Goal: Check status: Check status

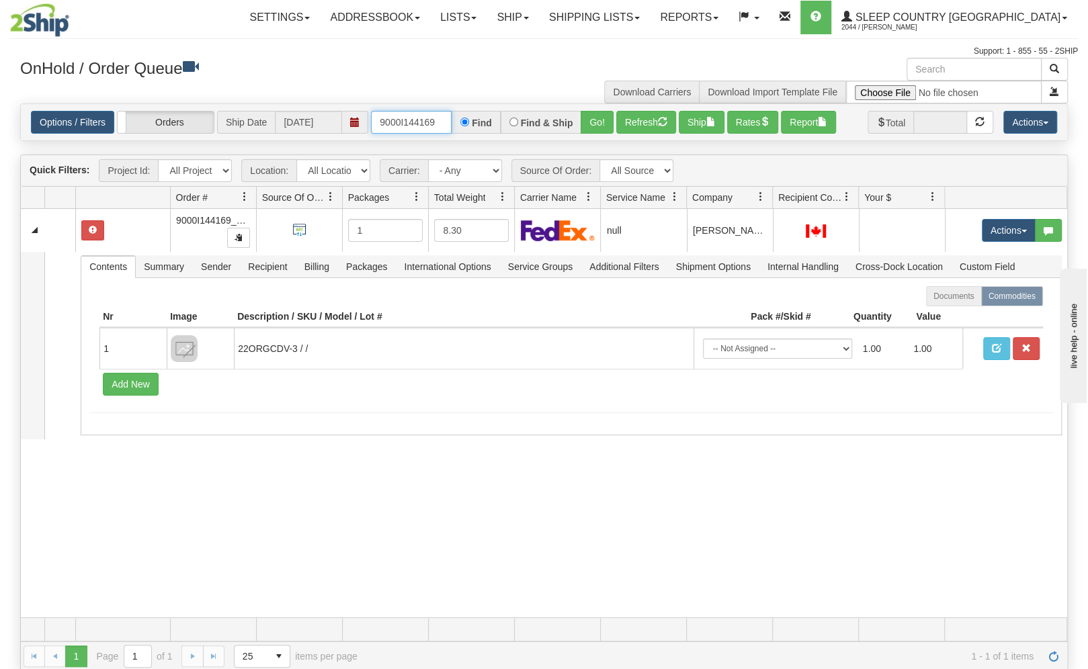
click at [401, 125] on input "9000I144169" at bounding box center [411, 122] width 81 height 23
click at [949, 68] on input "text" at bounding box center [973, 69] width 135 height 23
paste input "John gailbraith"
click at [1057, 70] on span "button" at bounding box center [1053, 68] width 9 height 9
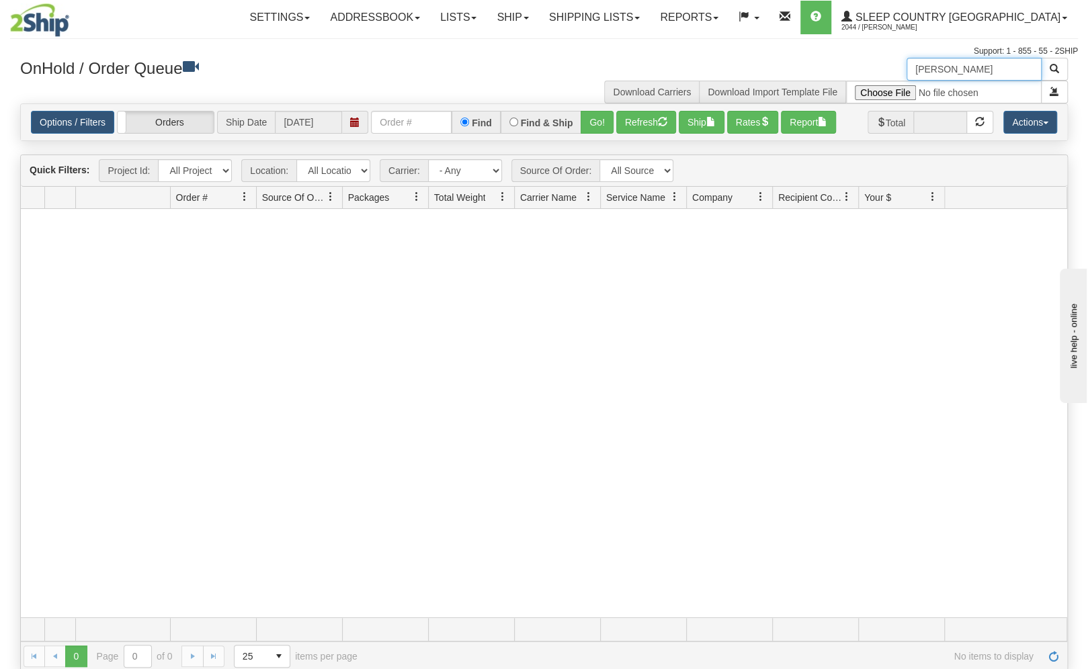
click at [960, 73] on input "John gailbraith" at bounding box center [973, 69] width 135 height 23
type input "John Gailbraith"
click at [1018, 73] on input "John Gailbraith" at bounding box center [973, 69] width 135 height 23
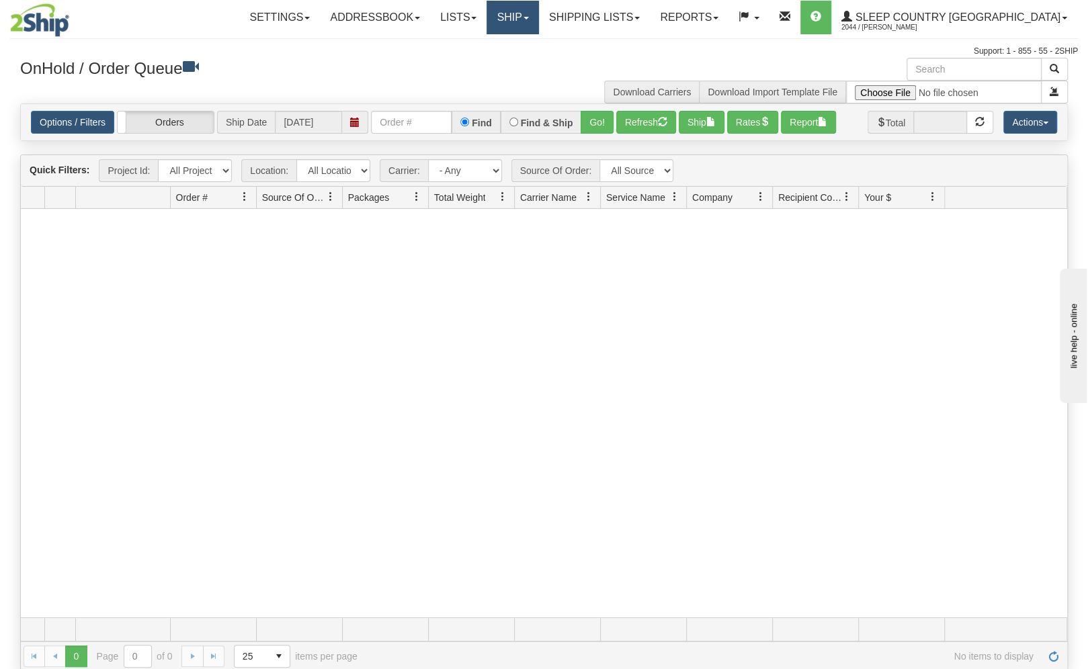
click at [538, 30] on link "Ship" at bounding box center [512, 18] width 52 height 34
click at [525, 61] on span "OnHold / Order Queue" at bounding box center [477, 64] width 95 height 11
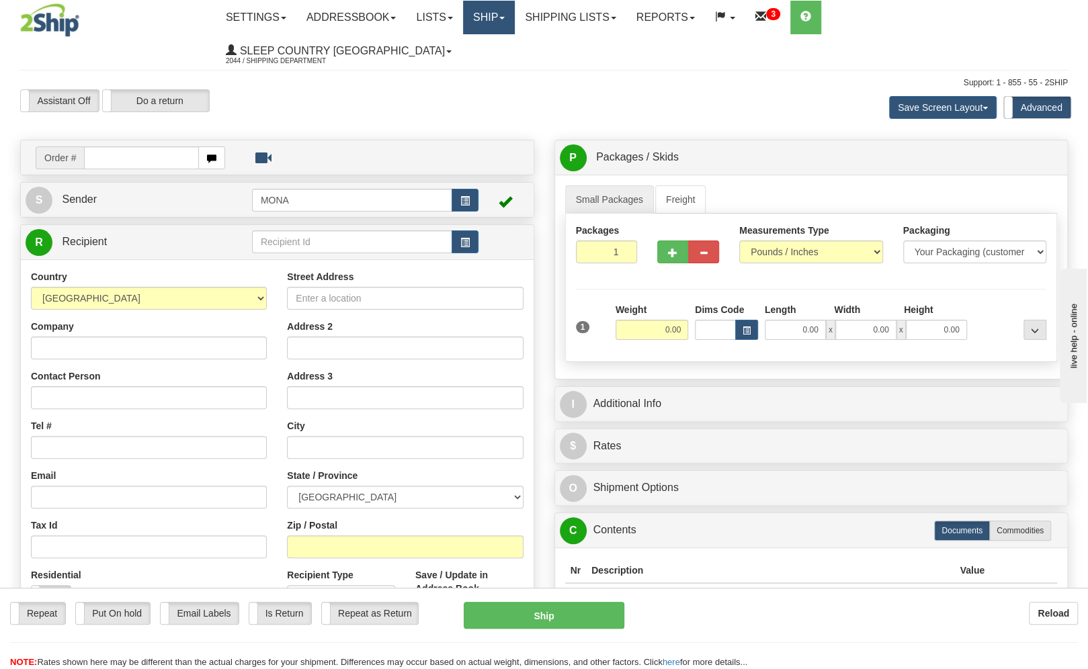
click at [515, 21] on link "Ship" at bounding box center [489, 18] width 52 height 34
